Goal: Task Accomplishment & Management: Use online tool/utility

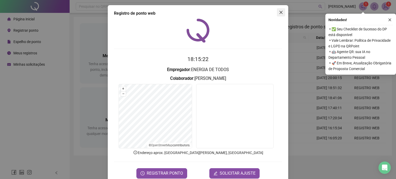
drag, startPoint x: 280, startPoint y: 11, endPoint x: 371, endPoint y: 20, distance: 91.9
click at [280, 12] on icon "close" at bounding box center [281, 12] width 4 height 4
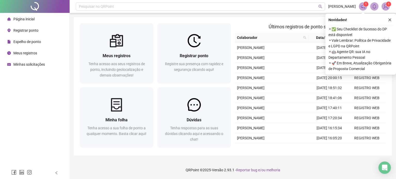
drag, startPoint x: 389, startPoint y: 18, endPoint x: 338, endPoint y: 2, distance: 53.1
click at [389, 20] on icon "close" at bounding box center [390, 20] width 4 height 4
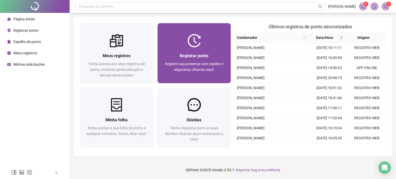
click at [168, 46] on div at bounding box center [193, 40] width 73 height 13
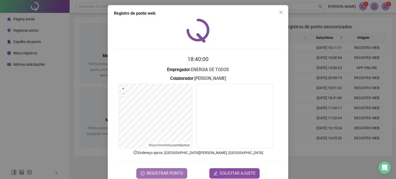
click at [179, 170] on span "REGISTRAR PONTO" at bounding box center [165, 173] width 36 height 6
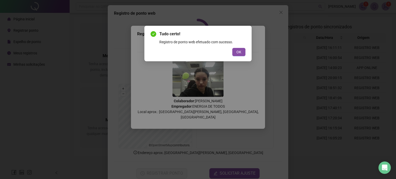
drag, startPoint x: 233, startPoint y: 51, endPoint x: 244, endPoint y: 47, distance: 11.0
click at [237, 51] on button "OK" at bounding box center [238, 52] width 13 height 8
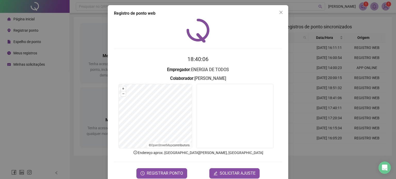
drag, startPoint x: 276, startPoint y: 12, endPoint x: 279, endPoint y: 11, distance: 3.5
click at [277, 12] on span "Close" at bounding box center [281, 12] width 8 height 4
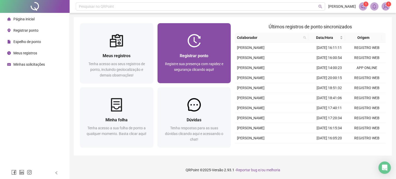
click at [182, 54] on span "Registrar ponto" at bounding box center [194, 55] width 29 height 5
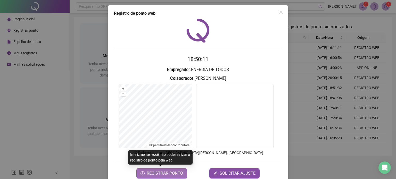
click at [159, 175] on span "REGISTRAR PONTO" at bounding box center [165, 173] width 36 height 6
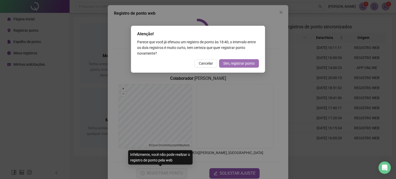
click at [227, 63] on span "Sim, registrar ponto" at bounding box center [238, 64] width 31 height 6
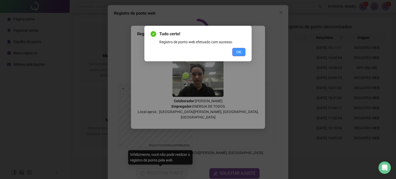
click at [239, 54] on span "OK" at bounding box center [238, 52] width 5 height 6
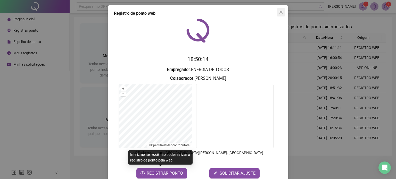
click at [279, 12] on icon "close" at bounding box center [281, 12] width 4 height 4
